Goal: Task Accomplishment & Management: Manage account settings

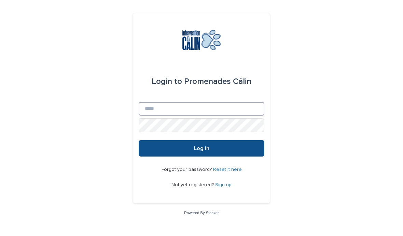
click at [197, 116] on input "Email" at bounding box center [202, 109] width 126 height 14
type input "**********"
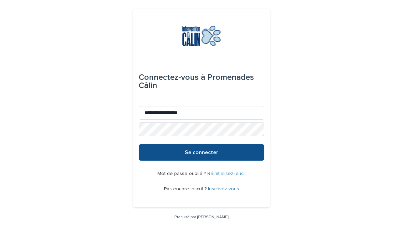
click at [211, 155] on font "Se connecter" at bounding box center [201, 152] width 33 height 5
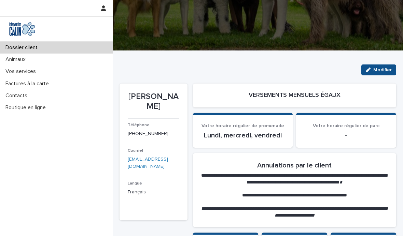
scroll to position [85, 0]
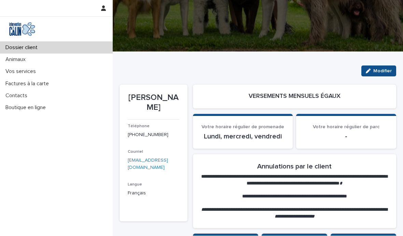
click at [29, 72] on font "Vos services" at bounding box center [20, 71] width 30 height 5
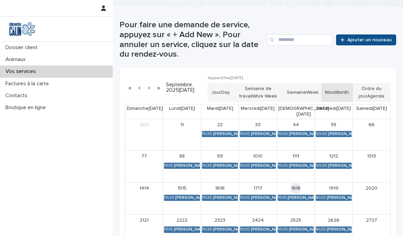
scroll to position [140, 0]
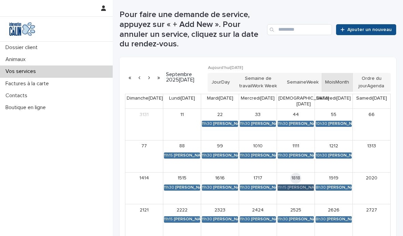
click at [299, 185] on link "11h15 [PERSON_NAME]" at bounding box center [295, 188] width 36 height 6
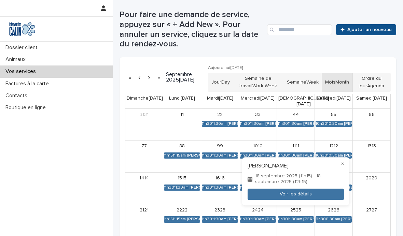
click at [48, 193] on div at bounding box center [201, 118] width 403 height 236
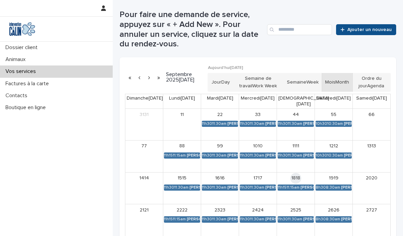
click at [337, 176] on link "19 19" at bounding box center [333, 178] width 11 height 11
click at [333, 185] on link "8h30 8:30am Pacha [PERSON_NAME] [PERSON_NAME]" at bounding box center [333, 188] width 36 height 6
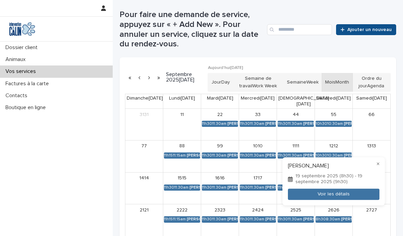
click at [62, 183] on div at bounding box center [201, 118] width 403 height 236
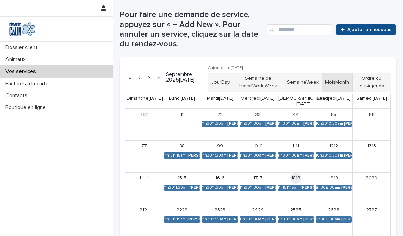
scroll to position [51, 0]
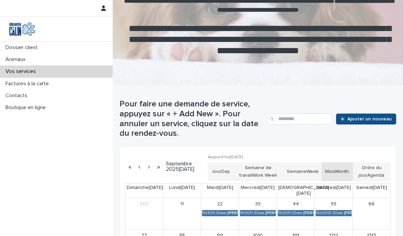
click at [104, 10] on icon "button" at bounding box center [103, 7] width 5 height 5
click at [86, 31] on font "Se déconnecter" at bounding box center [80, 29] width 36 height 6
